Goal: Task Accomplishment & Management: Complete application form

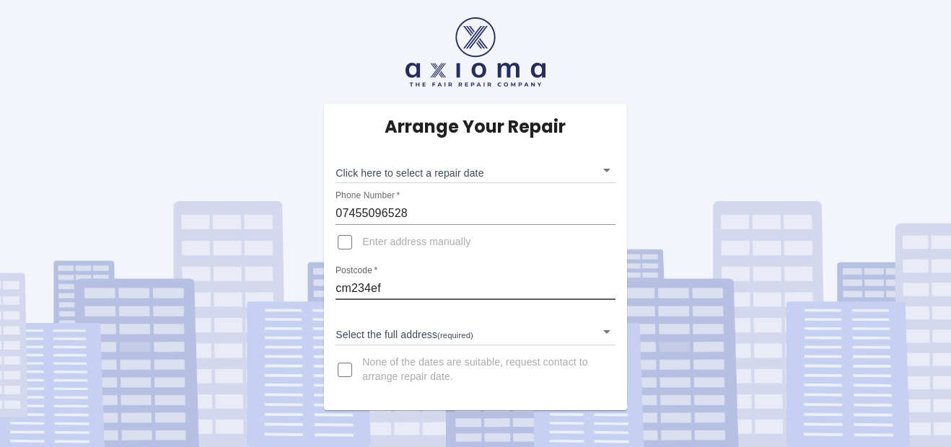
drag, startPoint x: 390, startPoint y: 287, endPoint x: 332, endPoint y: 283, distance: 57.9
click at [332, 283] on div "Arrange Your Repair Click here to select a repair date ​ Phone Number   * 07455…" at bounding box center [475, 257] width 302 height 307
click at [423, 282] on input "cm234ef" at bounding box center [474, 288] width 279 height 23
type input "18 Honeybourne [PERSON_NAME] [GEOGRAPHIC_DATA] [GEOGRAPHIC_DATA]"
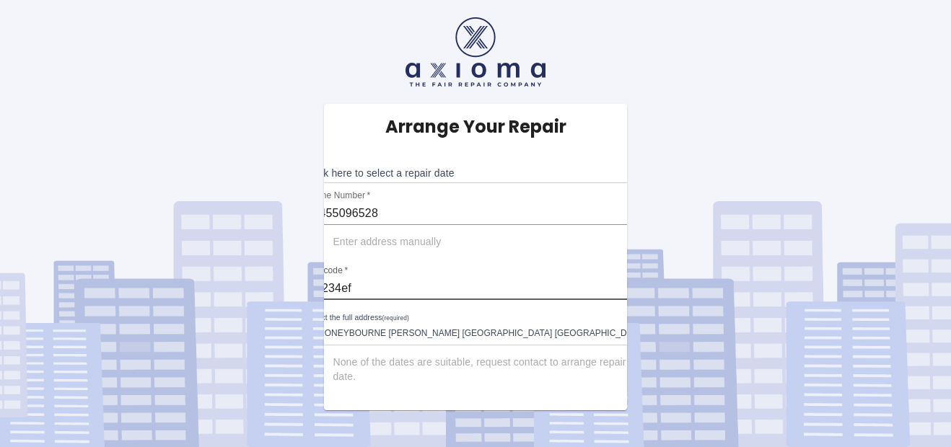
click at [599, 169] on body "Arrange Your Repair Click here to select a repair date ​ Phone Number   * 07455…" at bounding box center [475, 223] width 951 height 447
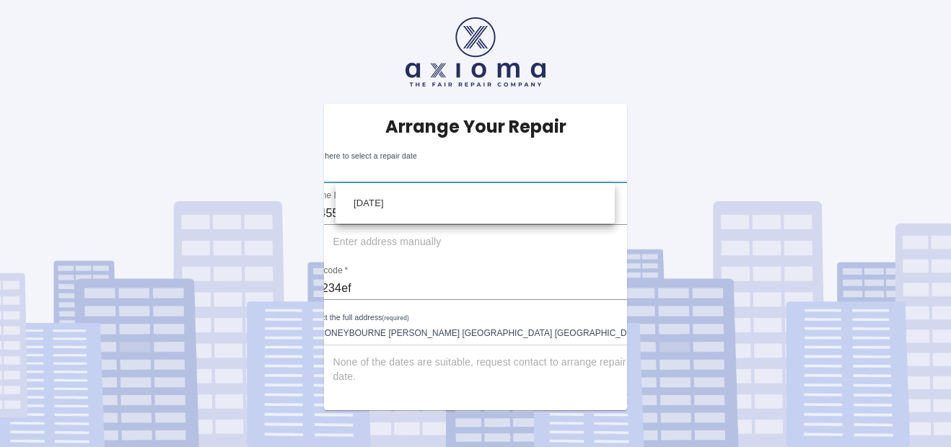
click at [609, 169] on div at bounding box center [475, 223] width 951 height 447
click at [606, 166] on body "Arrange Your Repair Click here to select a repair date ​ Phone Number   * 07455…" at bounding box center [475, 223] width 951 height 447
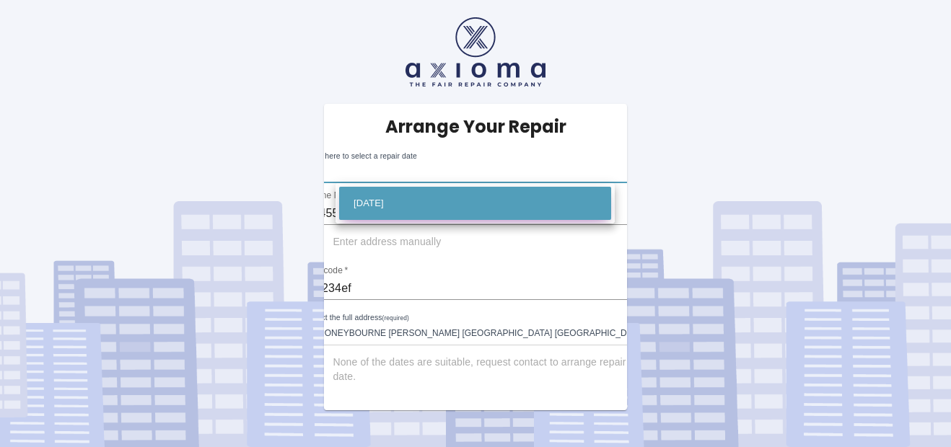
click at [405, 206] on li "[DATE]" at bounding box center [475, 203] width 272 height 33
type input "[DATE]T00:00:00.000Z"
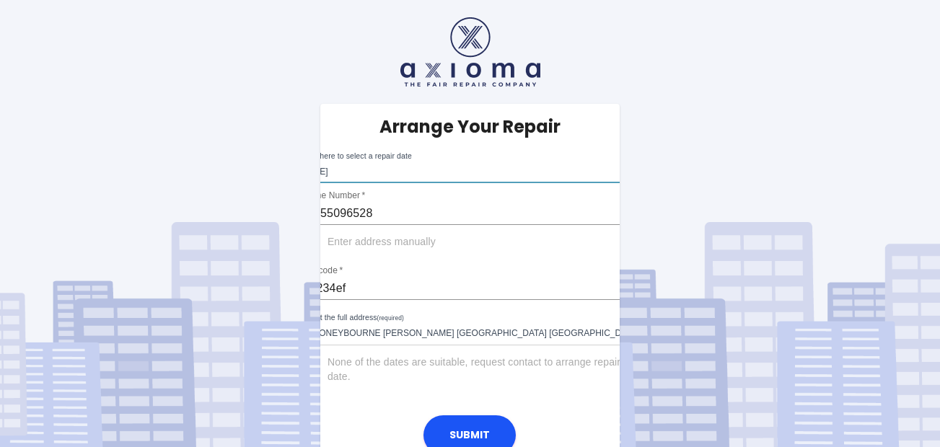
scroll to position [18, 0]
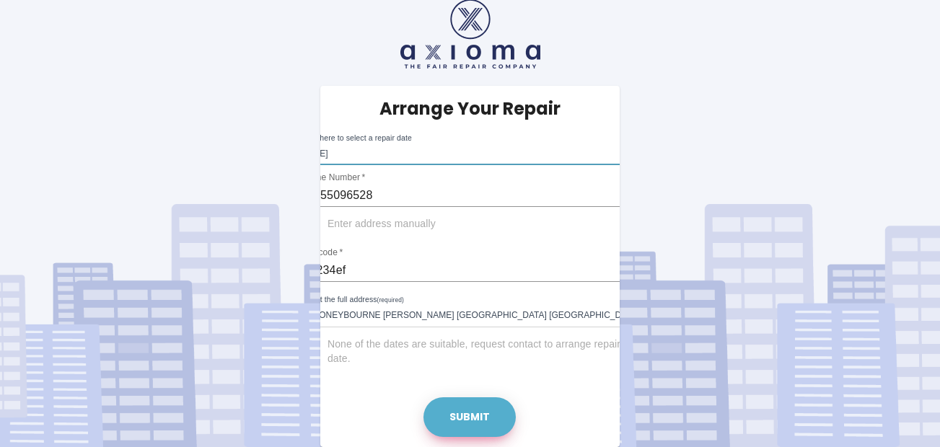
click at [469, 416] on button "Submit" at bounding box center [469, 417] width 92 height 40
